Goal: Task Accomplishment & Management: Manage account settings

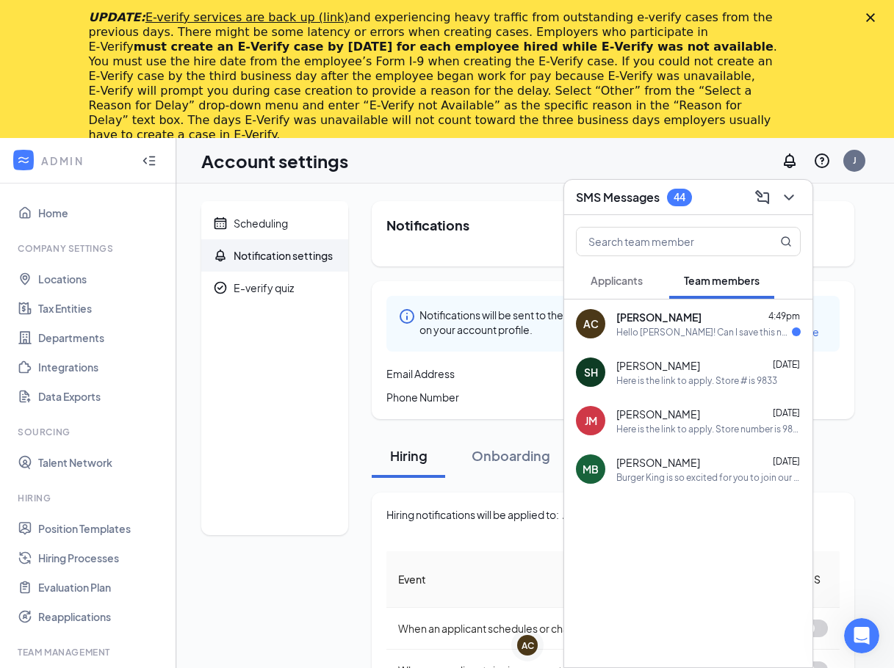
click at [875, 19] on polygon "Close" at bounding box center [870, 17] width 9 height 9
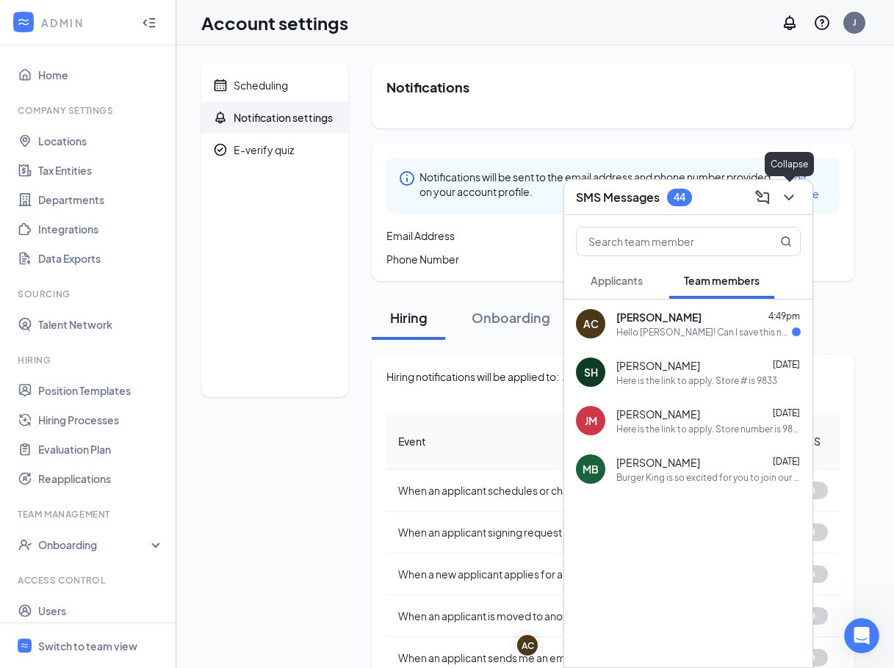
click at [781, 195] on icon "ChevronDown" at bounding box center [789, 198] width 18 height 18
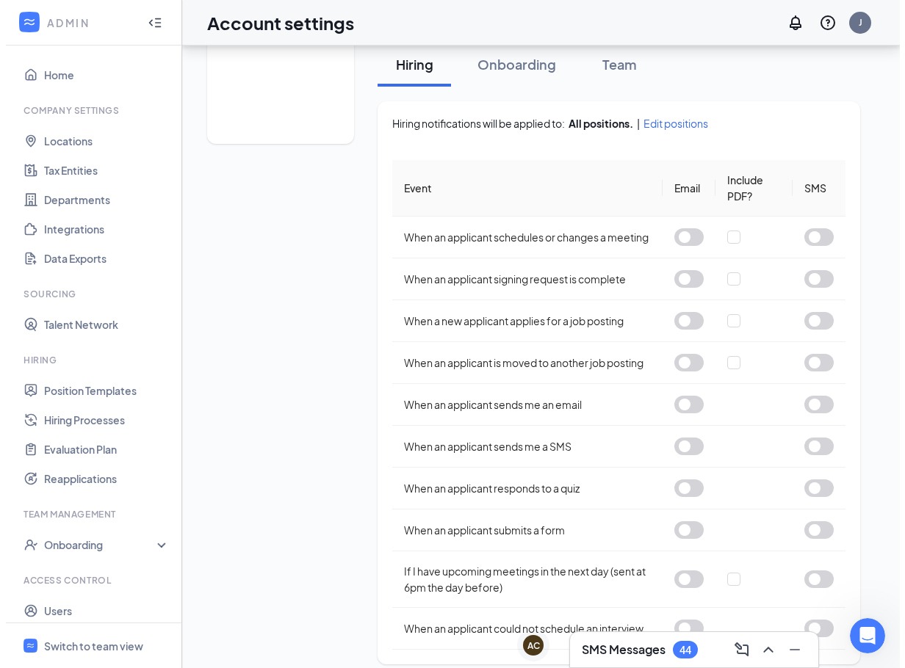
scroll to position [282, 0]
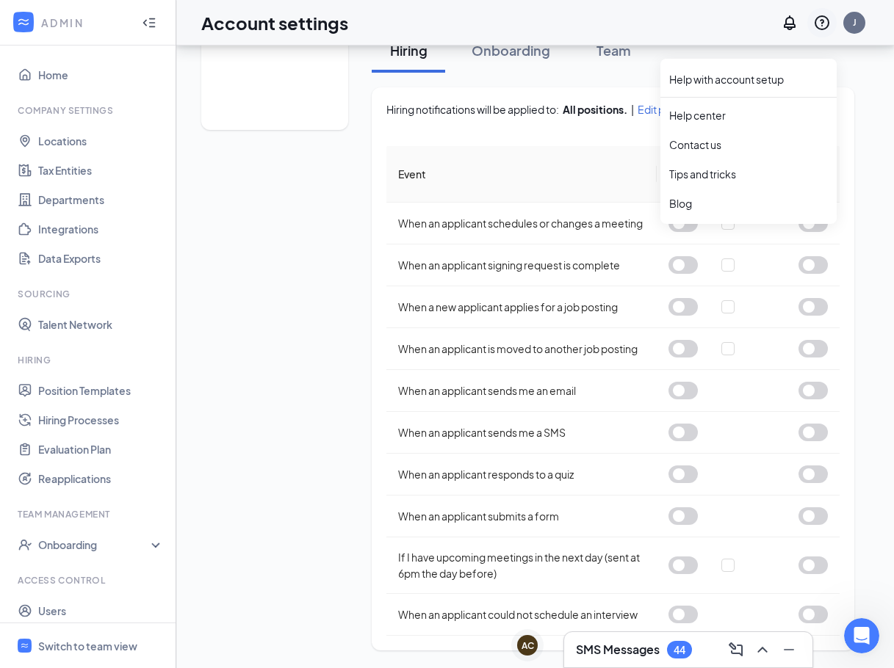
click at [821, 19] on icon "QuestionInfo" at bounding box center [821, 22] width 15 height 15
click at [697, 108] on link "Help center" at bounding box center [748, 115] width 159 height 15
click at [658, 102] on span "Edit positions" at bounding box center [669, 109] width 65 height 15
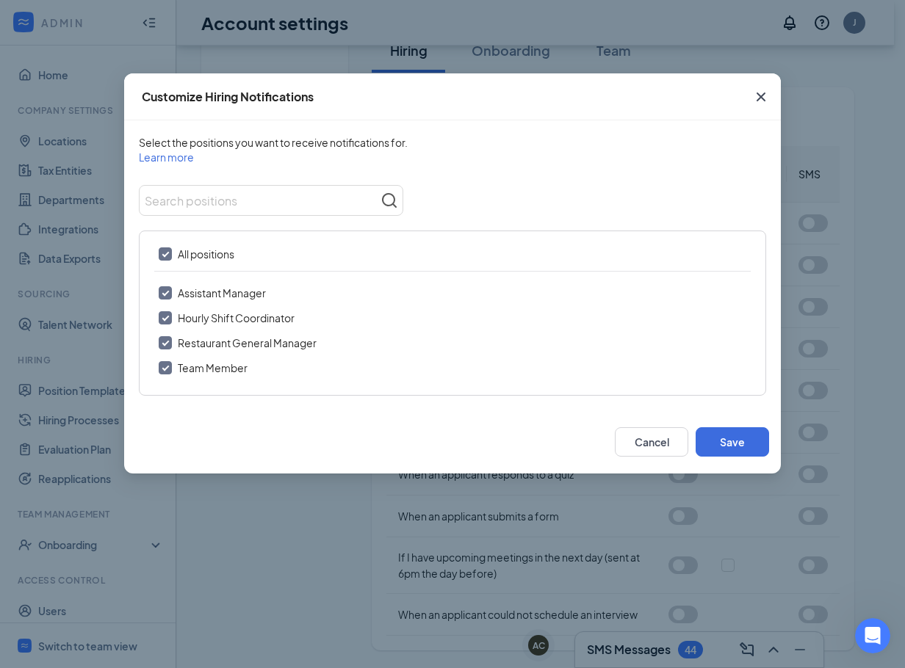
click at [769, 98] on icon "Cross" at bounding box center [761, 97] width 18 height 18
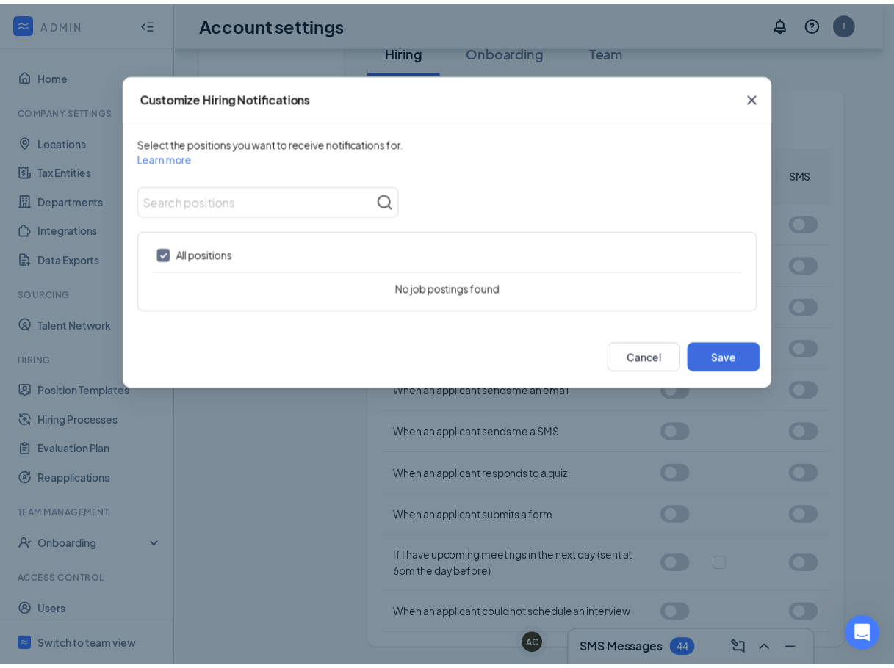
scroll to position [267, 0]
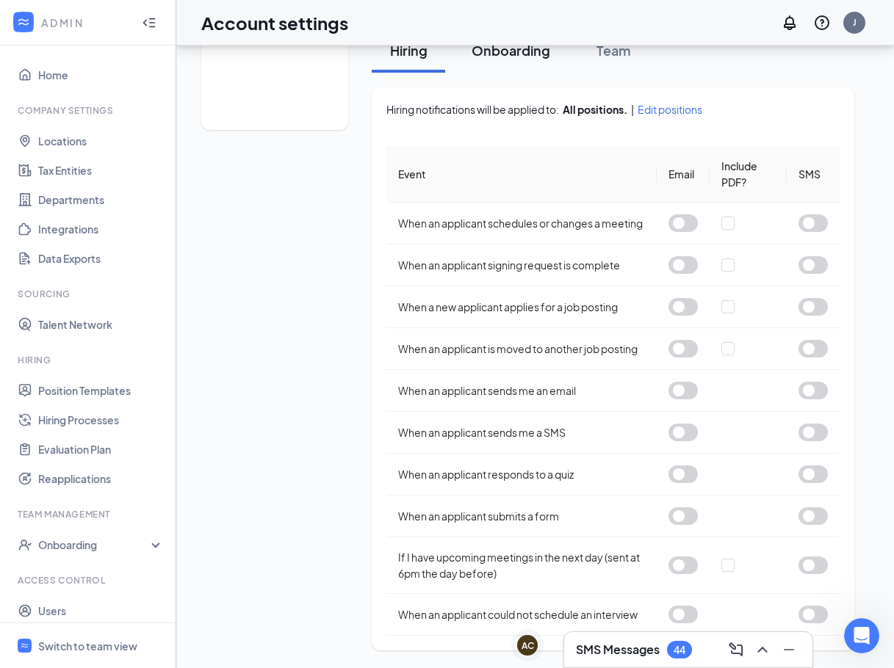
click at [523, 72] on button "Onboarding" at bounding box center [511, 51] width 108 height 44
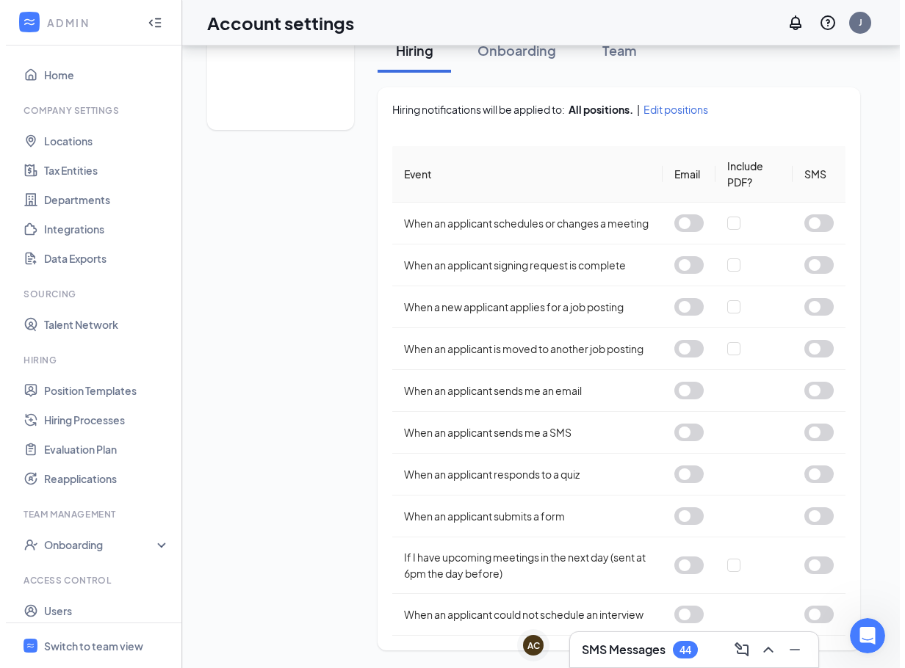
scroll to position [0, 0]
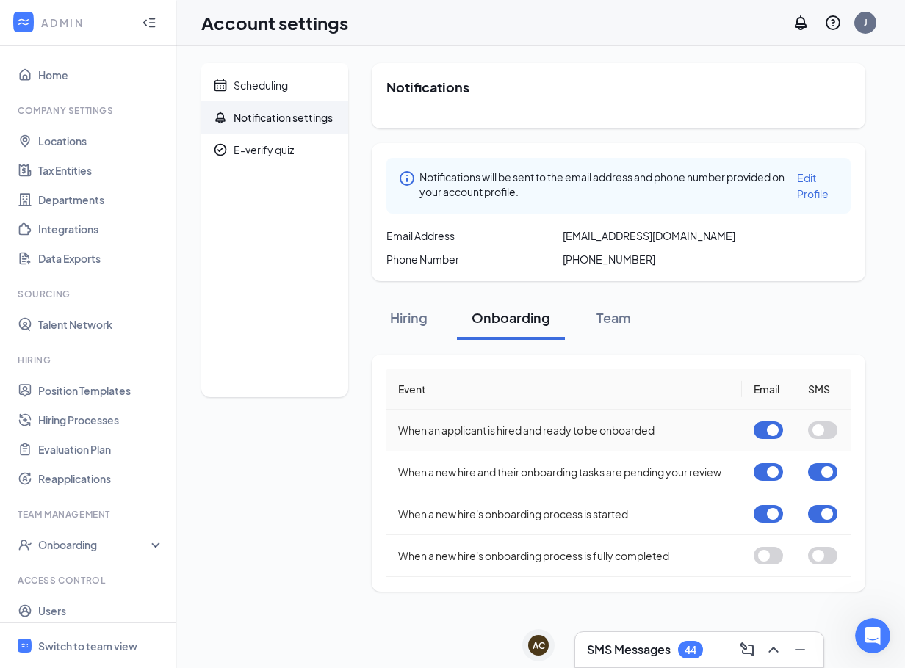
click at [772, 432] on button "button" at bounding box center [767, 430] width 29 height 18
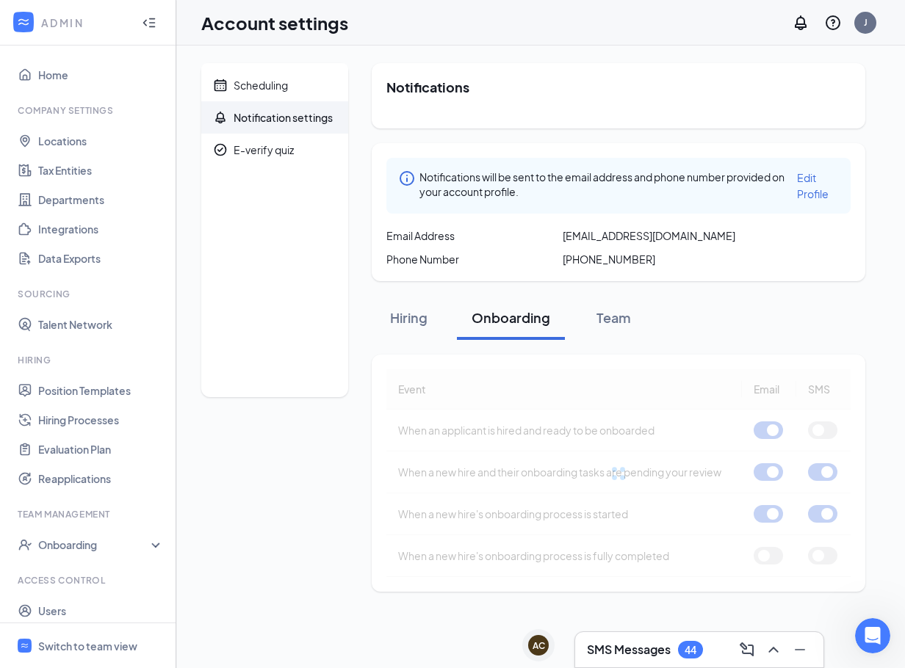
click at [765, 483] on td at bounding box center [769, 473] width 54 height 42
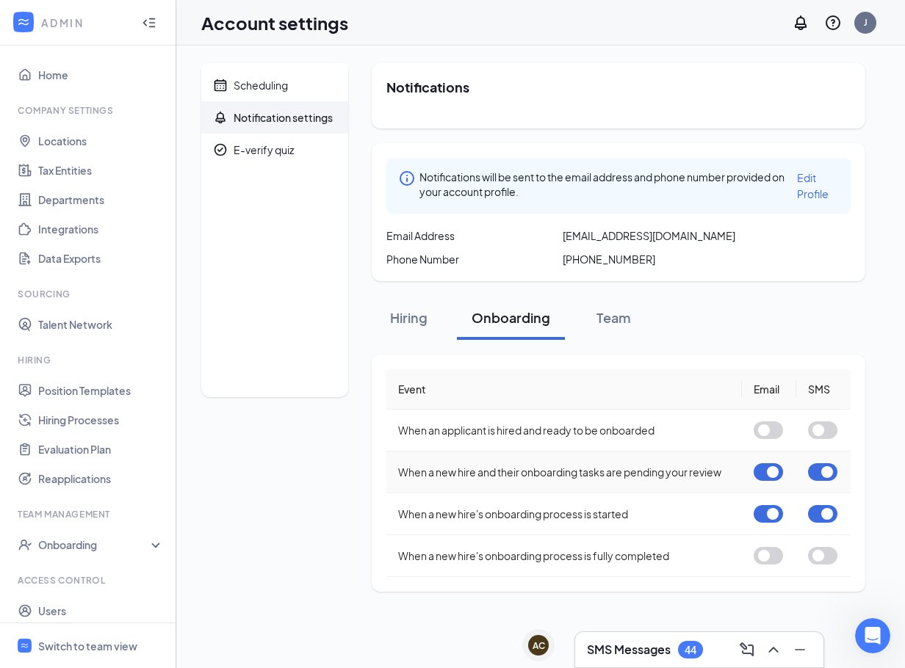
click at [775, 474] on button "button" at bounding box center [767, 472] width 29 height 18
click at [826, 471] on button "button" at bounding box center [822, 472] width 29 height 18
click at [781, 510] on button "button" at bounding box center [767, 514] width 29 height 18
click at [828, 513] on button "button" at bounding box center [822, 514] width 29 height 18
click at [633, 323] on div "Team" at bounding box center [613, 317] width 44 height 18
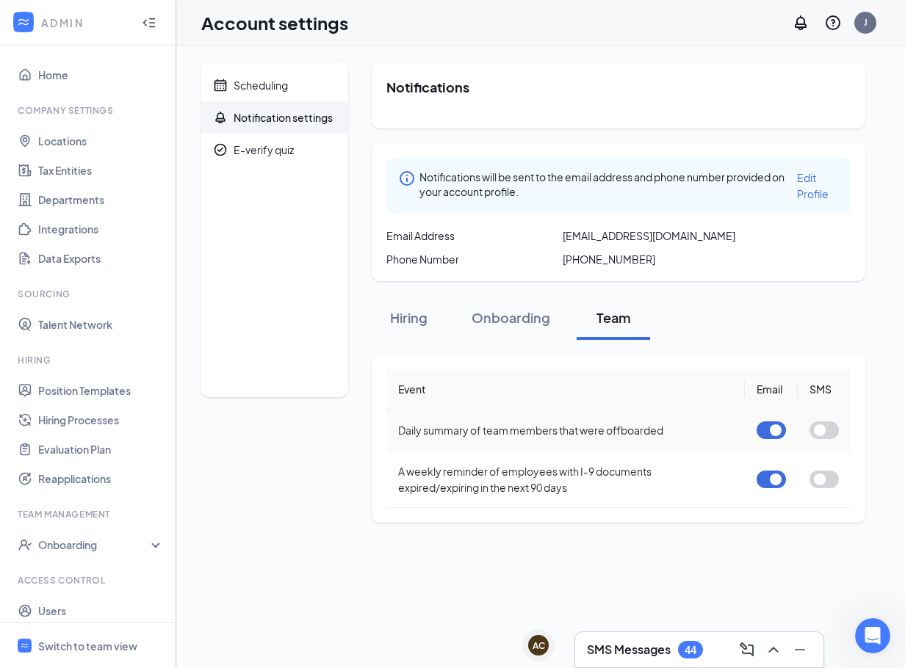
click at [756, 430] on td at bounding box center [771, 431] width 53 height 42
click at [792, 427] on td at bounding box center [771, 431] width 53 height 42
click at [775, 428] on button "button" at bounding box center [770, 430] width 29 height 18
click at [778, 478] on button "button" at bounding box center [770, 480] width 29 height 18
